Goal: Find specific page/section: Find specific page/section

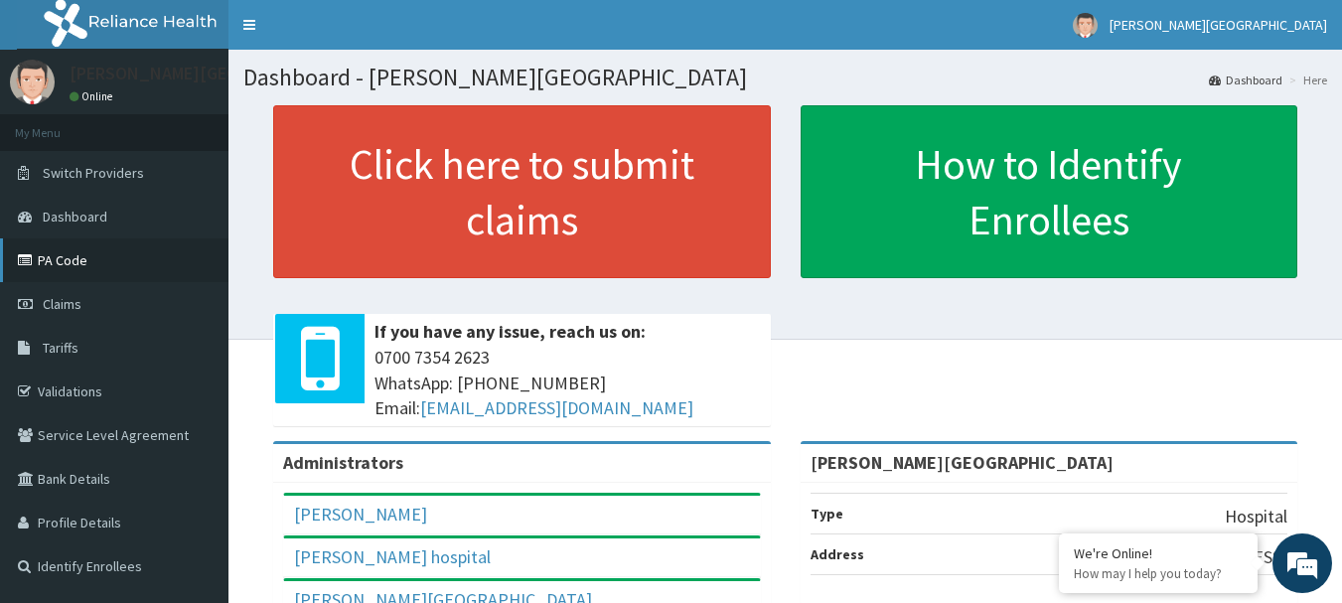
click at [100, 254] on link "PA Code" at bounding box center [114, 260] width 229 height 44
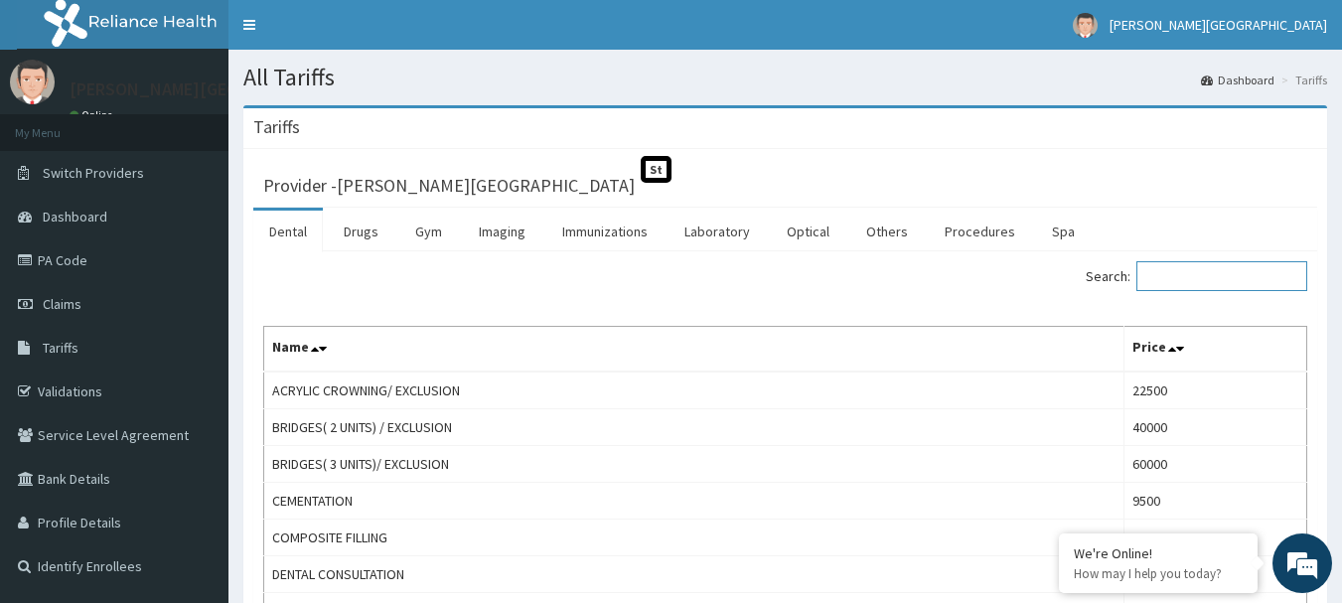
click at [1181, 285] on input "Search:" at bounding box center [1222, 276] width 171 height 30
type input "EUCR"
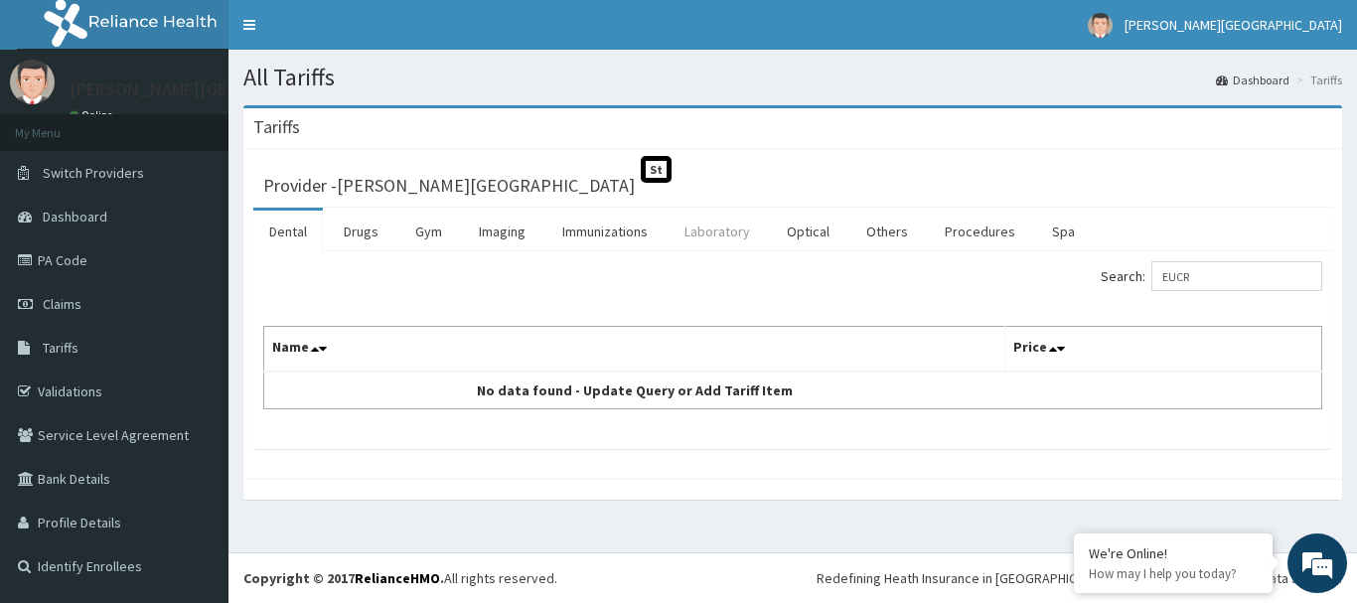
click at [701, 236] on link "Laboratory" at bounding box center [717, 232] width 97 height 42
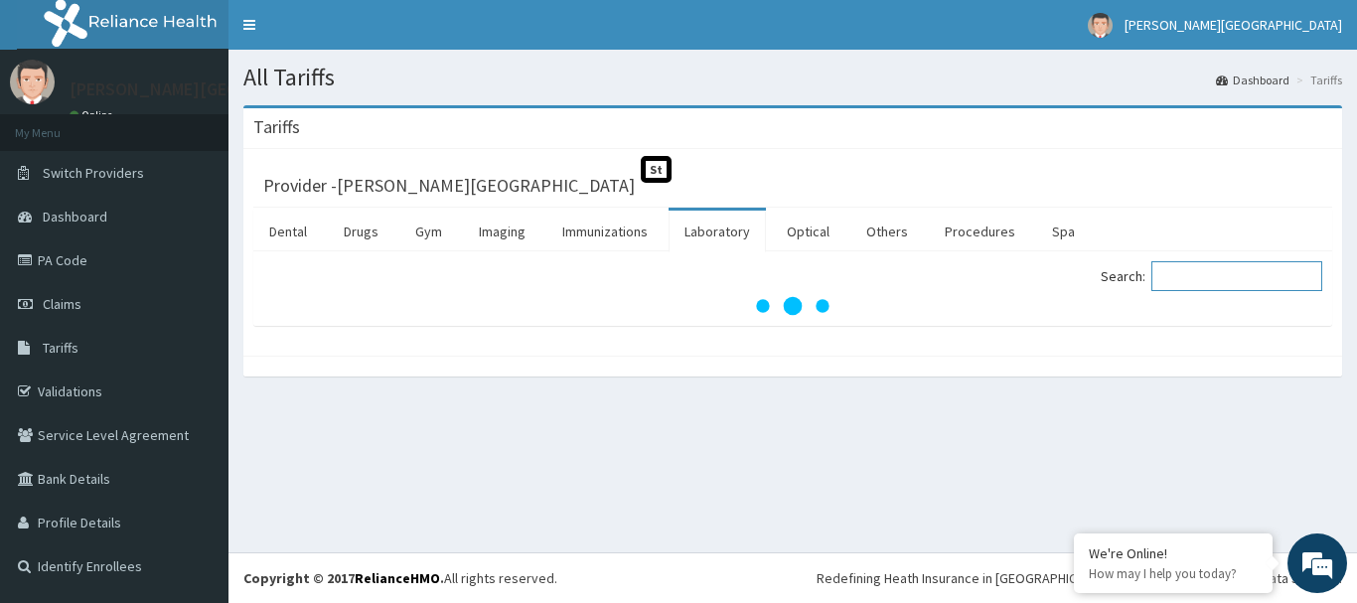
click at [1220, 279] on input "Search:" at bounding box center [1237, 276] width 171 height 30
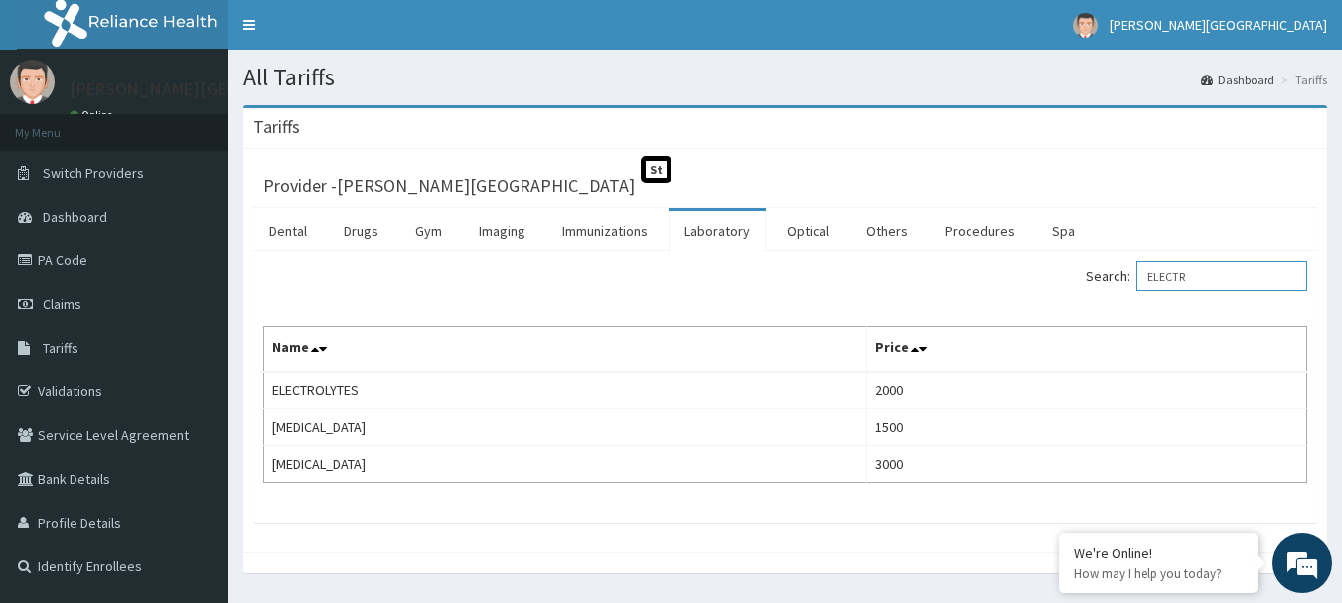
click at [1237, 284] on input "ELECTR" at bounding box center [1222, 276] width 171 height 30
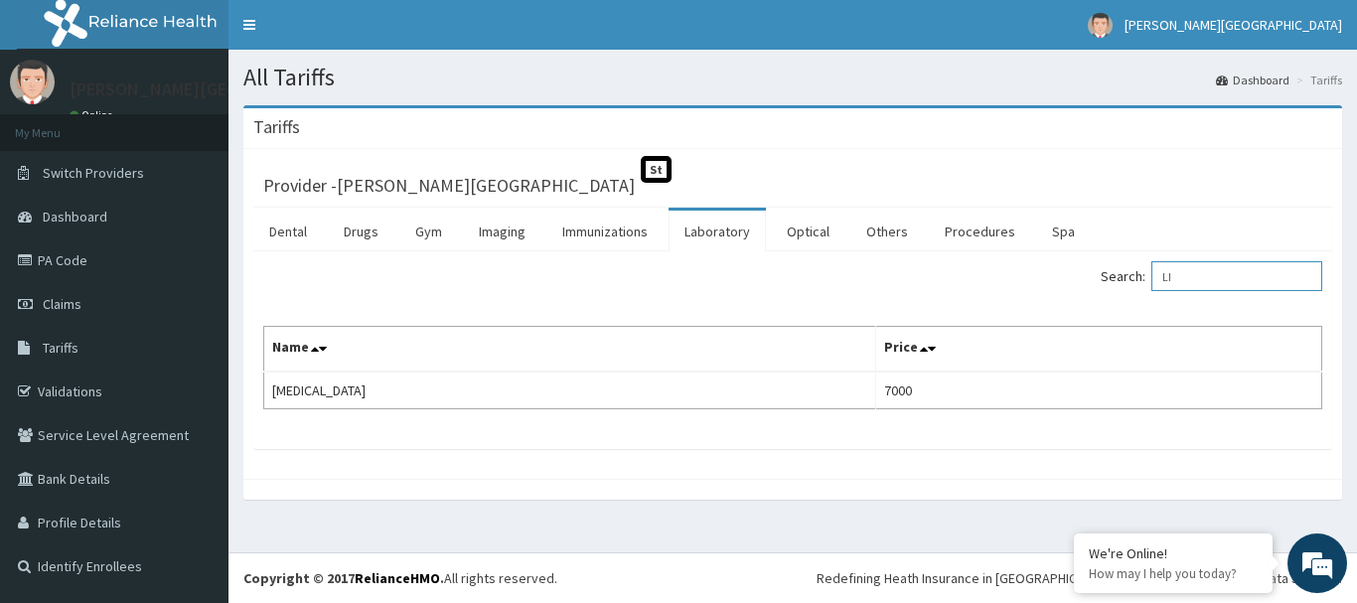
type input "L"
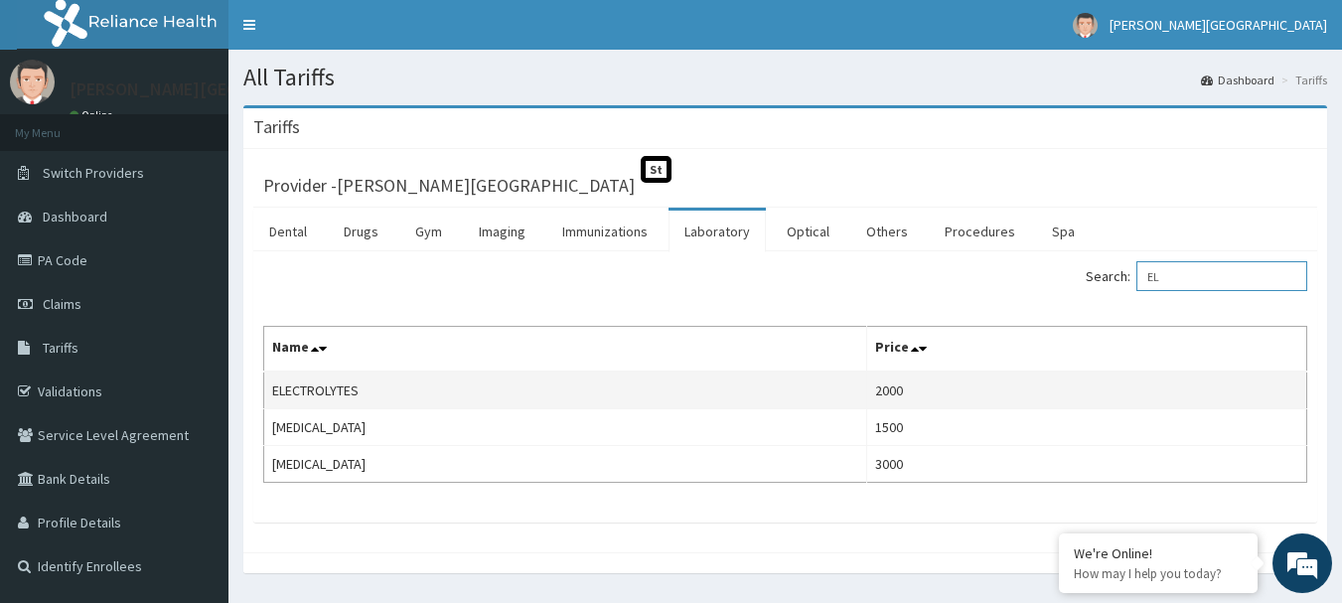
type input "E"
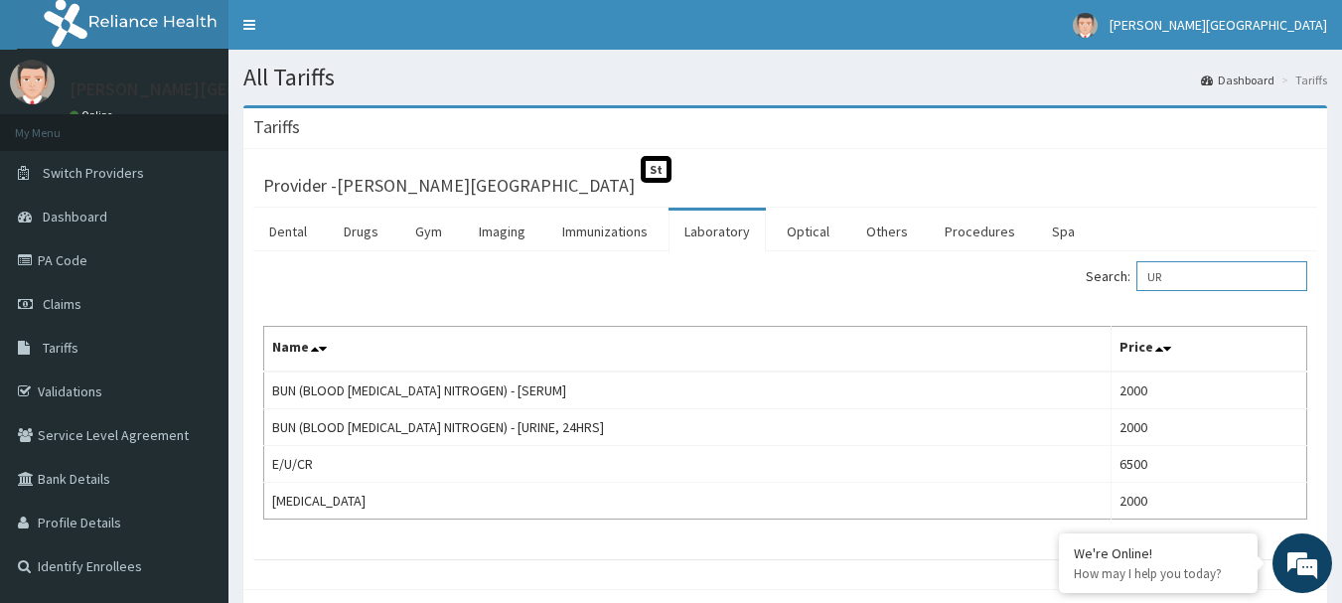
type input "U"
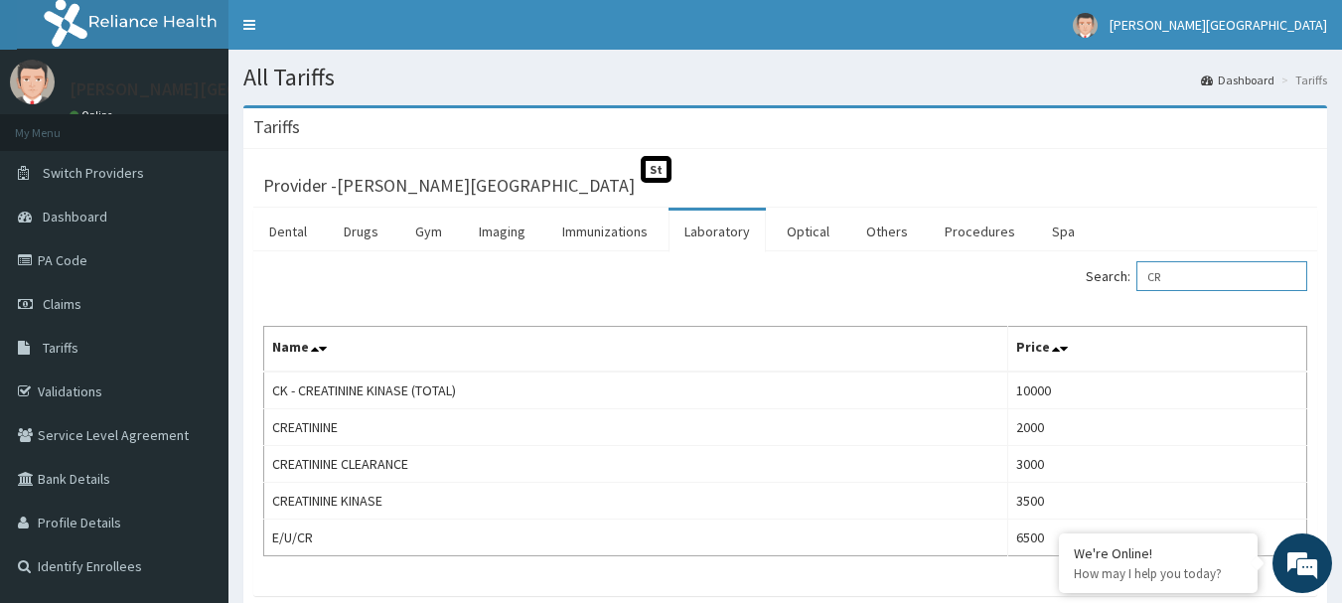
type input "C"
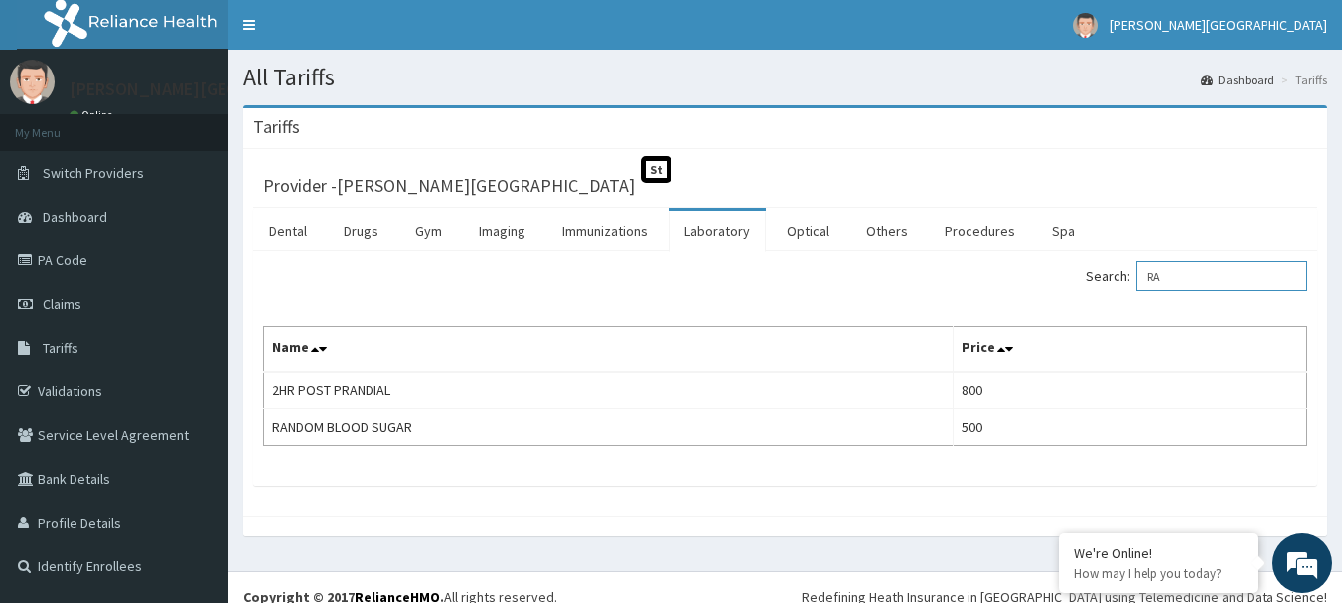
type input "R"
type input "URINAL"
